Goal: Information Seeking & Learning: Compare options

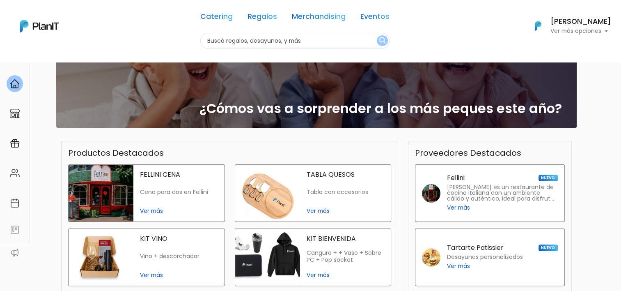
scroll to position [123, 0]
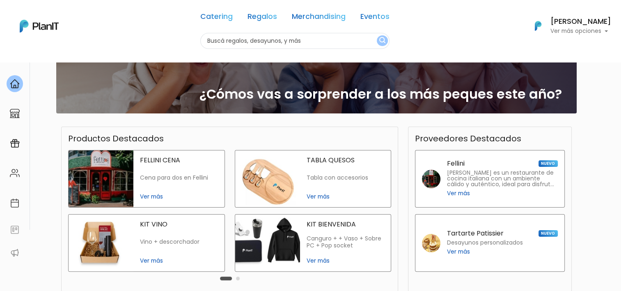
click at [153, 260] on span "Ver más" at bounding box center [179, 260] width 78 height 9
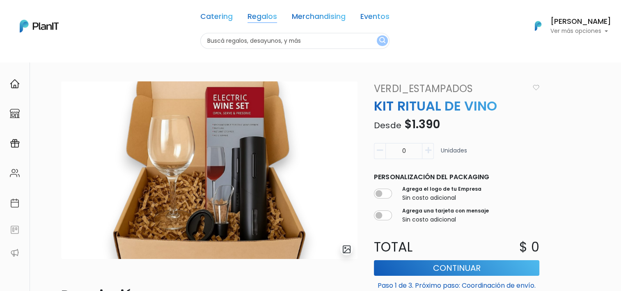
click at [253, 16] on link "Regalos" at bounding box center [263, 18] width 30 height 10
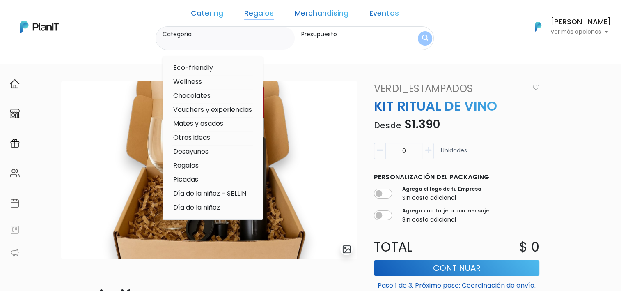
click at [207, 191] on option "Día de la niñez - SELLIN" at bounding box center [212, 194] width 80 height 10
type input "Día de la niñez - SELLIN"
type input "$0 - $1000"
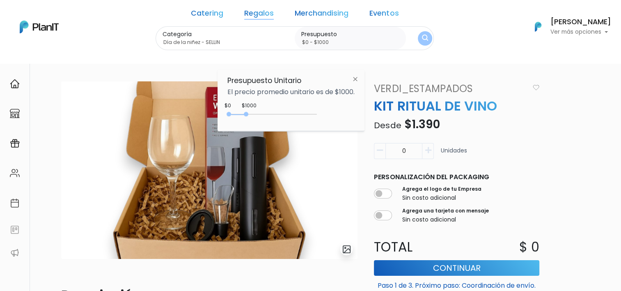
click at [422, 37] on img "submit" at bounding box center [425, 38] width 6 height 8
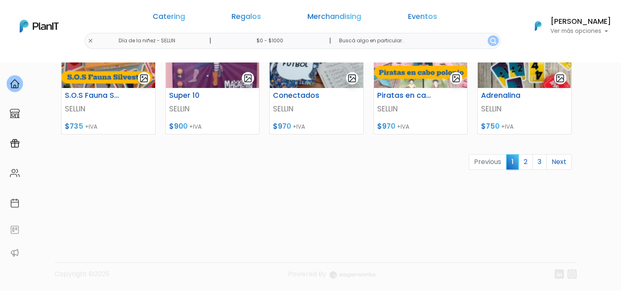
scroll to position [427, 0]
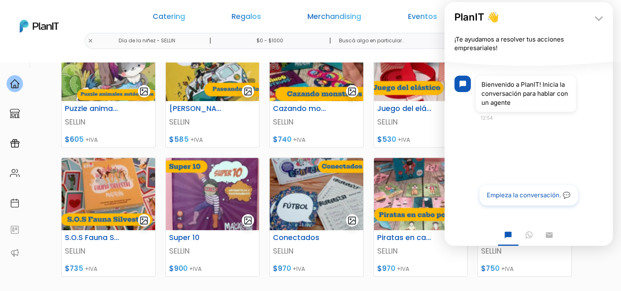
scroll to position [329, 0]
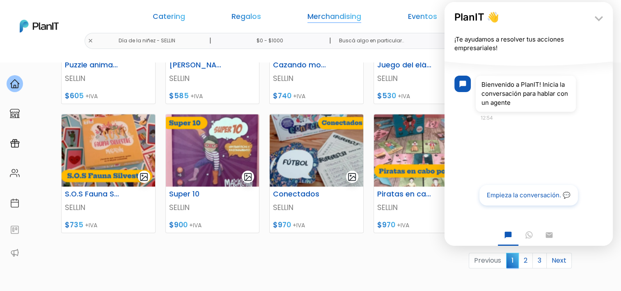
click at [317, 17] on link "Merchandising" at bounding box center [335, 18] width 54 height 10
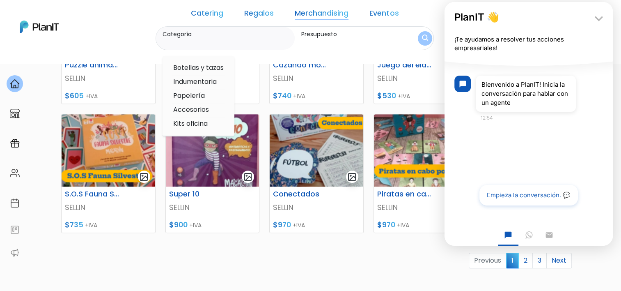
click at [258, 14] on link "Regalos" at bounding box center [259, 15] width 30 height 10
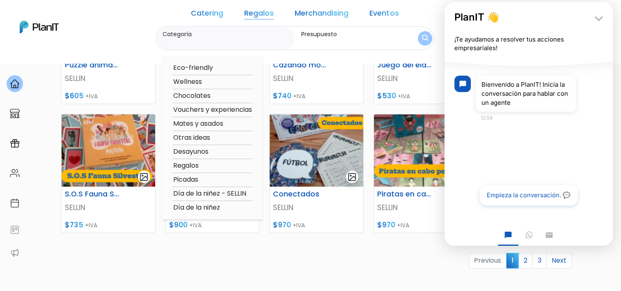
click at [218, 67] on option "Eco-friendly" at bounding box center [212, 68] width 80 height 10
type input "Eco-friendly"
type input "$0 - $1000"
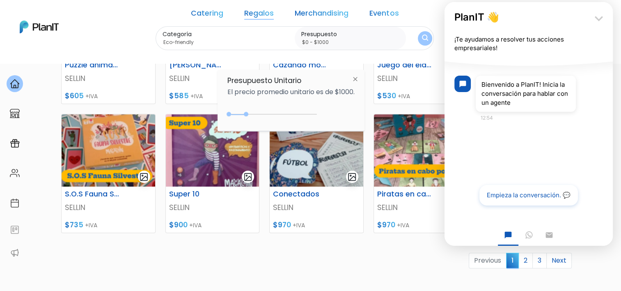
click at [598, 18] on icon "keyboard_arrow_down" at bounding box center [599, 18] width 16 height 16
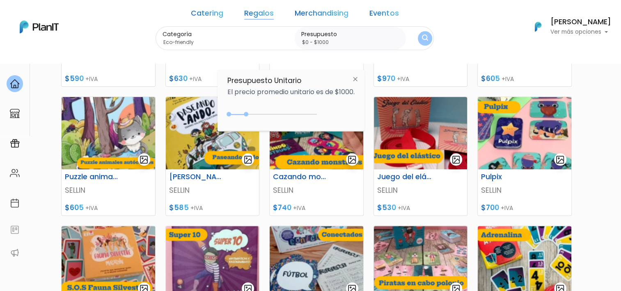
scroll to position [99, 0]
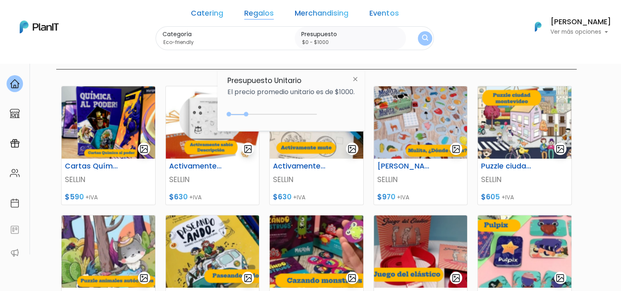
click at [418, 38] on button "submit" at bounding box center [425, 38] width 14 height 14
